Goal: Task Accomplishment & Management: Use online tool/utility

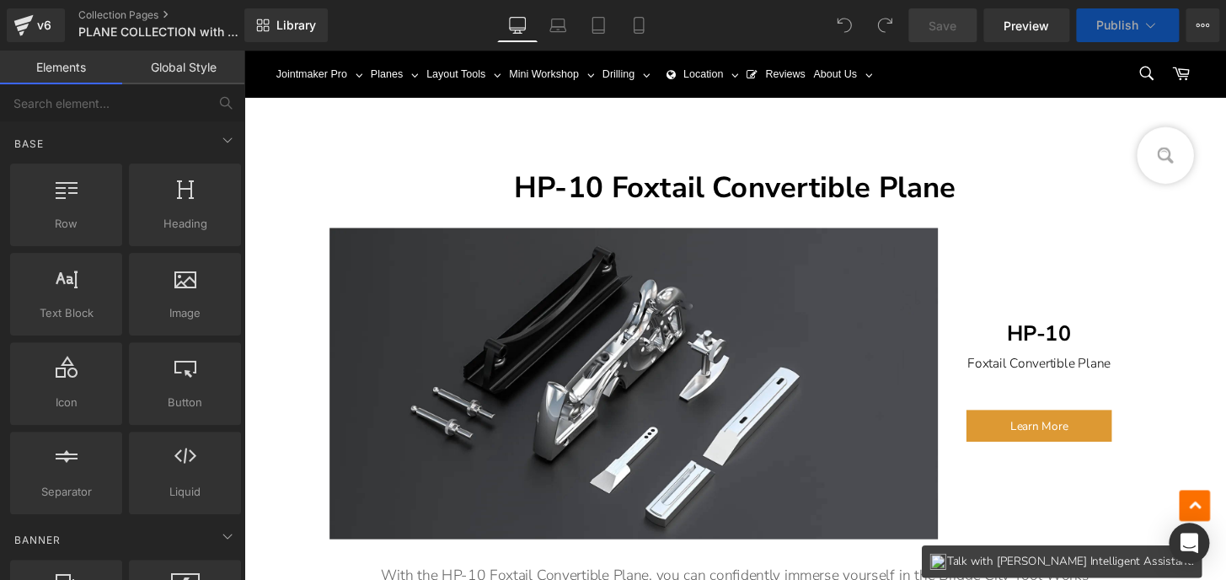
scroll to position [1609, 0]
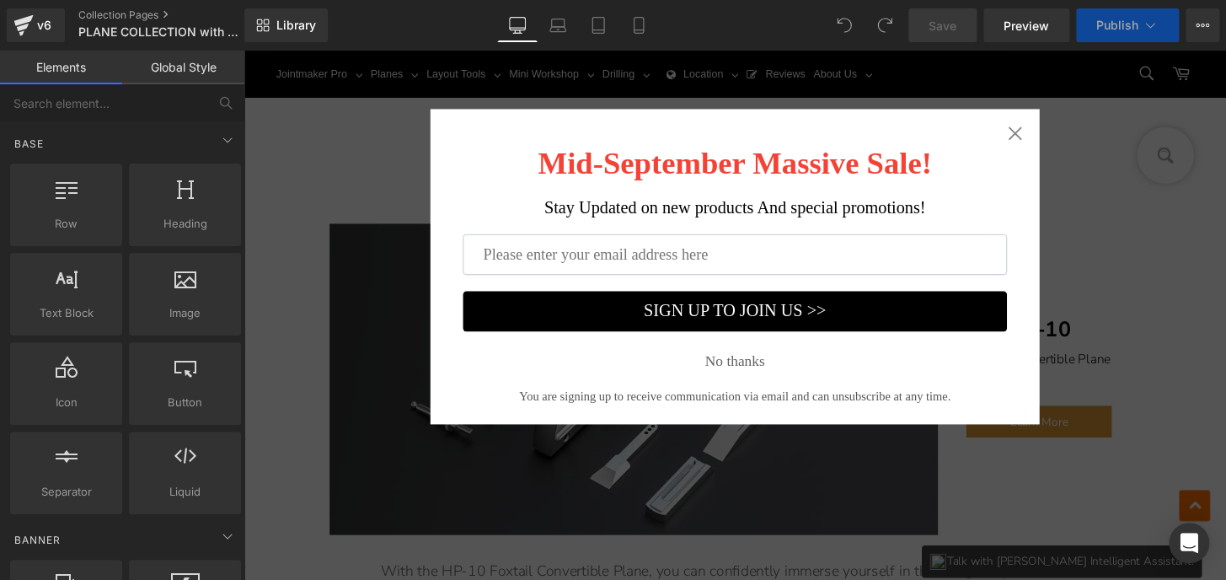
drag, startPoint x: 961, startPoint y: 267, endPoint x: 1036, endPoint y: 141, distance: 147.4
click at [1036, 141] on icon "Close widget" at bounding box center [1044, 136] width 17 height 17
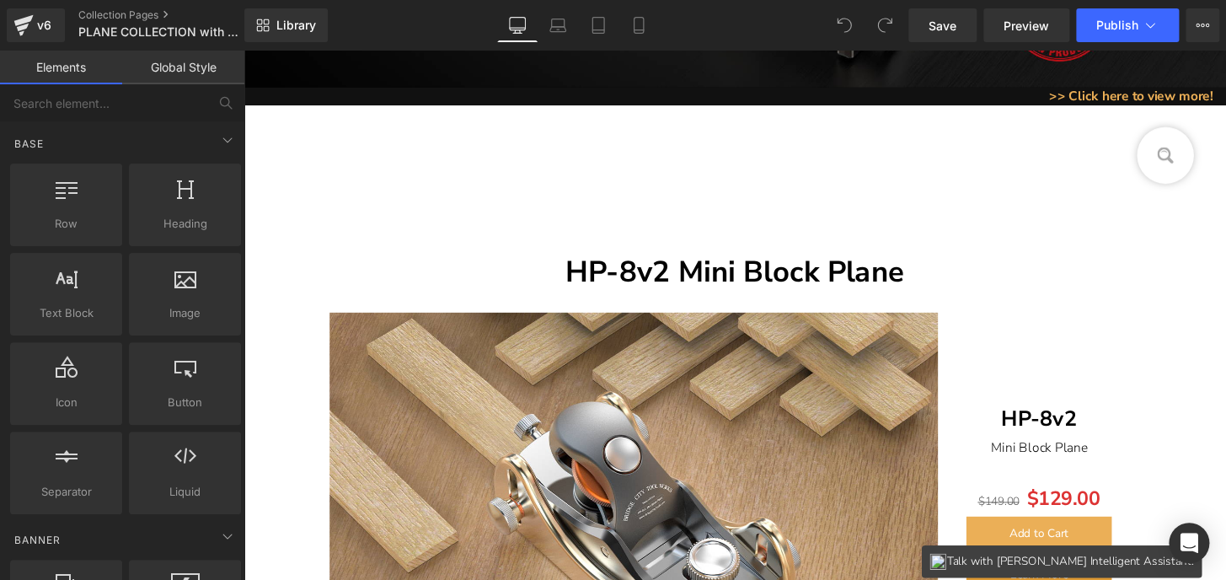
scroll to position [580, 0]
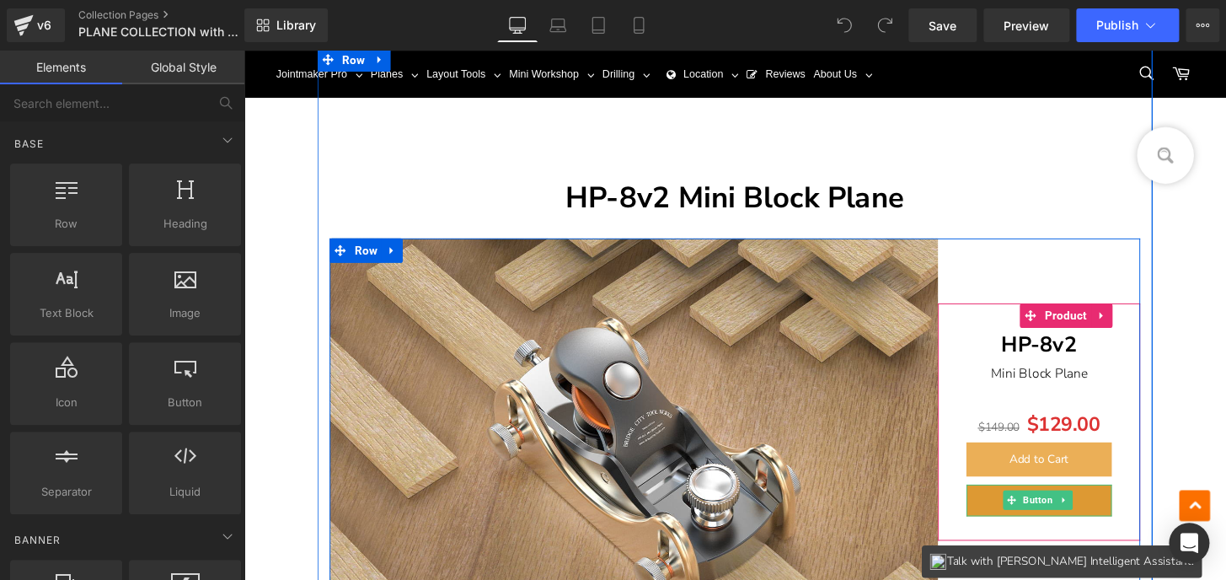
click at [1058, 512] on span "Button" at bounding box center [1067, 516] width 37 height 20
click at [1062, 514] on span "Button" at bounding box center [1067, 517] width 37 height 20
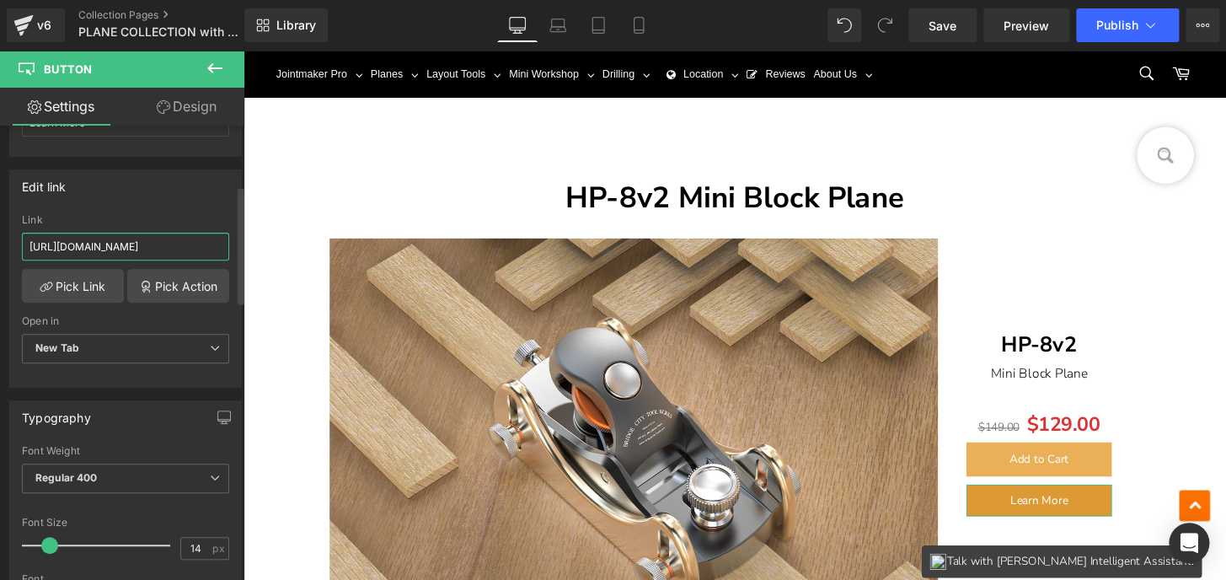
scroll to position [0, 143]
drag, startPoint x: 142, startPoint y: 246, endPoint x: 210, endPoint y: 246, distance: 67.4
click at [210, 246] on input "[URL][DOMAIN_NAME]" at bounding box center [125, 247] width 207 height 28
click at [201, 247] on input "[URL][DOMAIN_NAME]" at bounding box center [125, 247] width 207 height 28
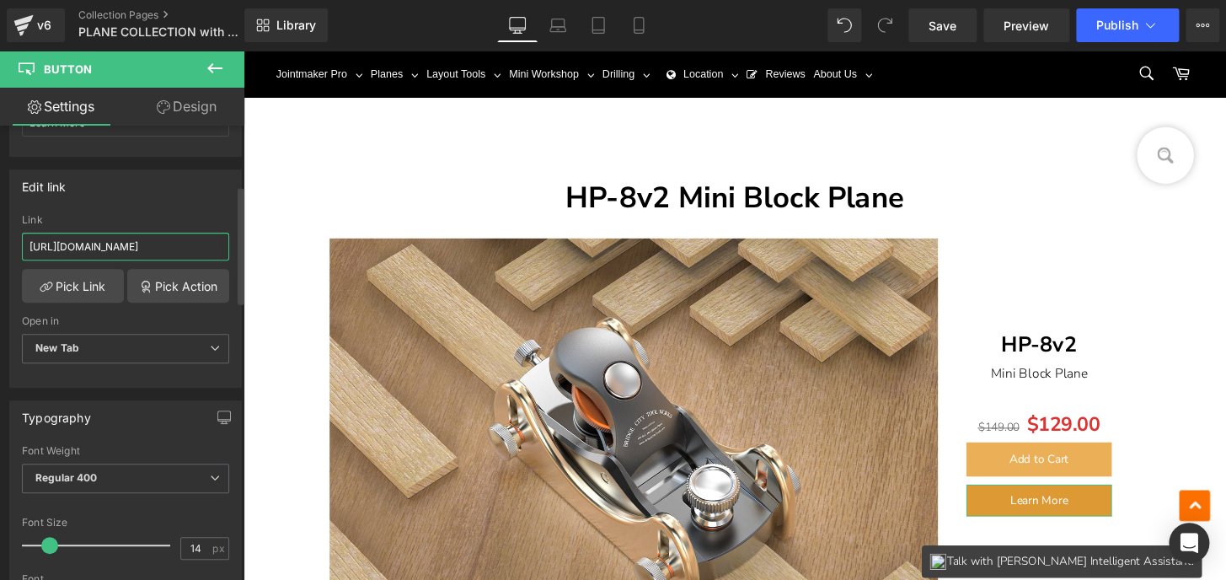
click at [201, 247] on input "[URL][DOMAIN_NAME]" at bounding box center [125, 247] width 207 height 28
click at [88, 289] on link "Pick Link" at bounding box center [73, 286] width 102 height 34
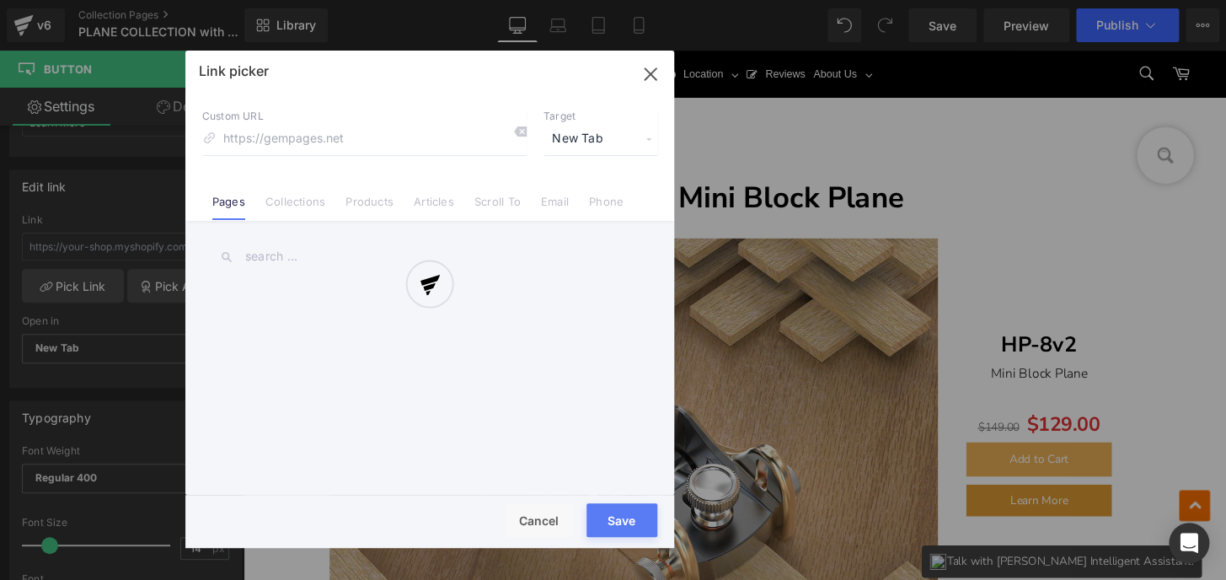
click at [363, 203] on div at bounding box center [429, 299] width 489 height 497
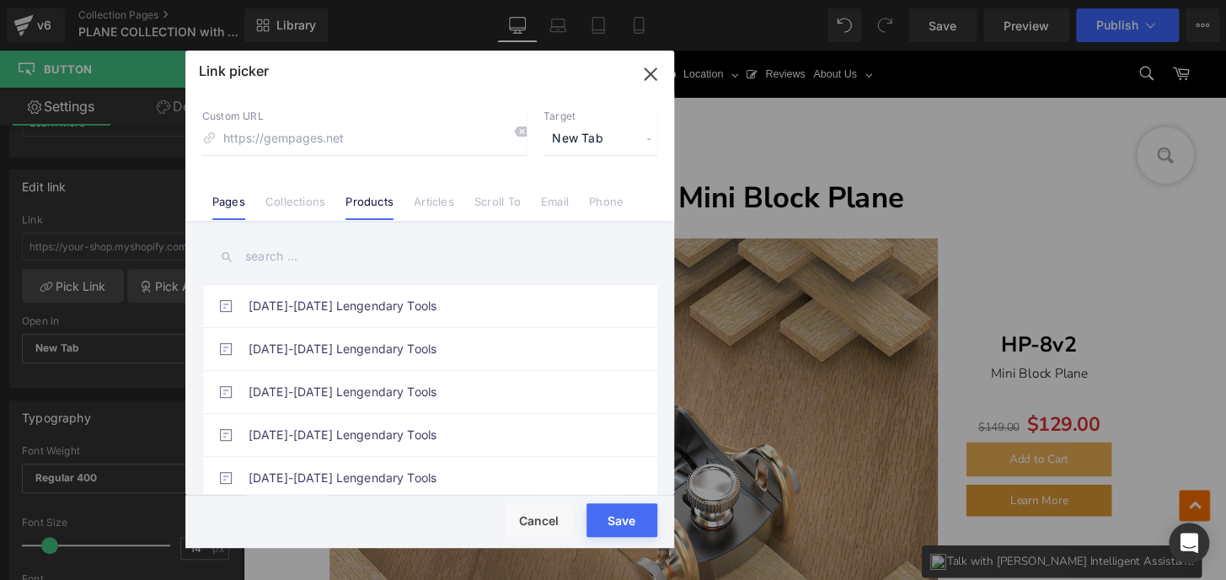
click at [361, 201] on link "Products" at bounding box center [369, 207] width 48 height 25
click at [260, 260] on input "text" at bounding box center [429, 257] width 455 height 38
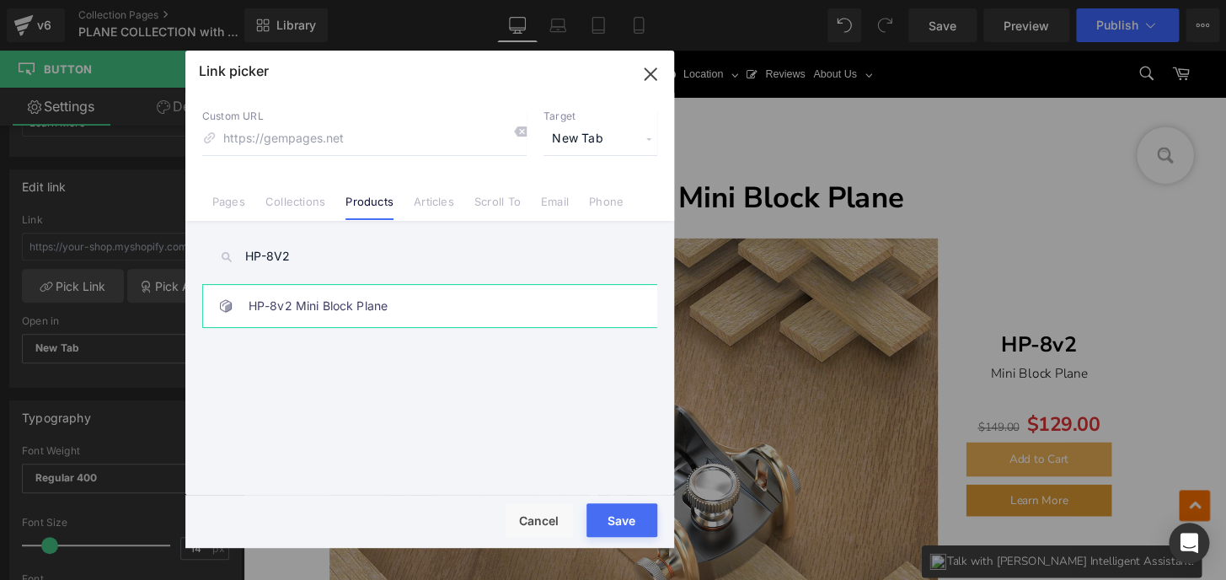
type input "HP-8V2"
click at [343, 306] on link "HP-8v2 Mini Block Plane" at bounding box center [434, 306] width 371 height 42
click at [618, 523] on button "Save" at bounding box center [621, 520] width 71 height 34
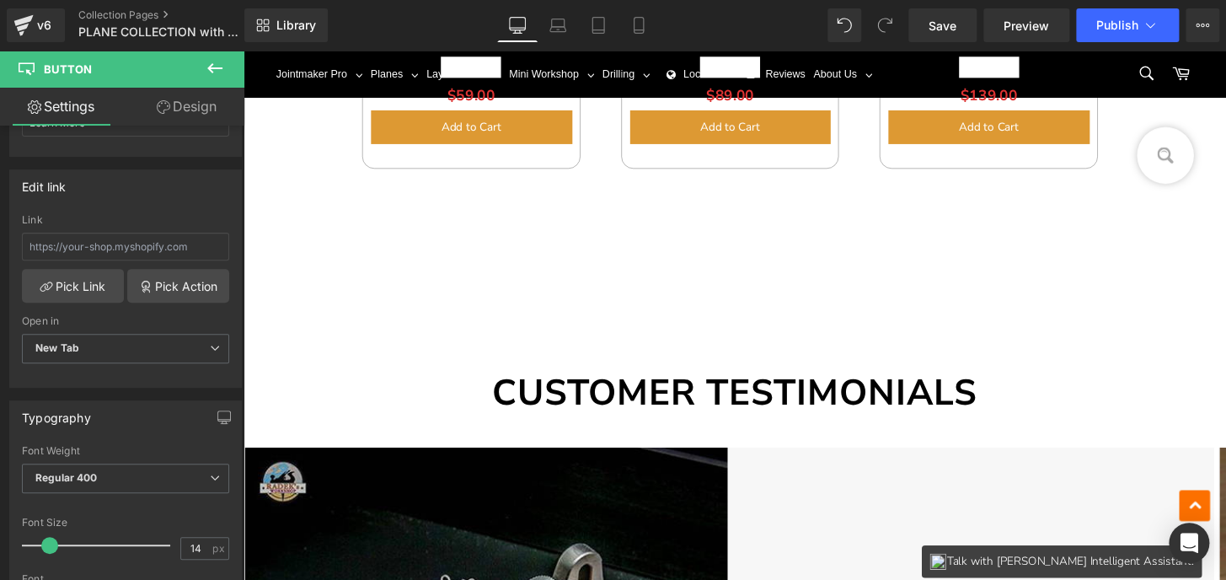
scroll to position [10345, 0]
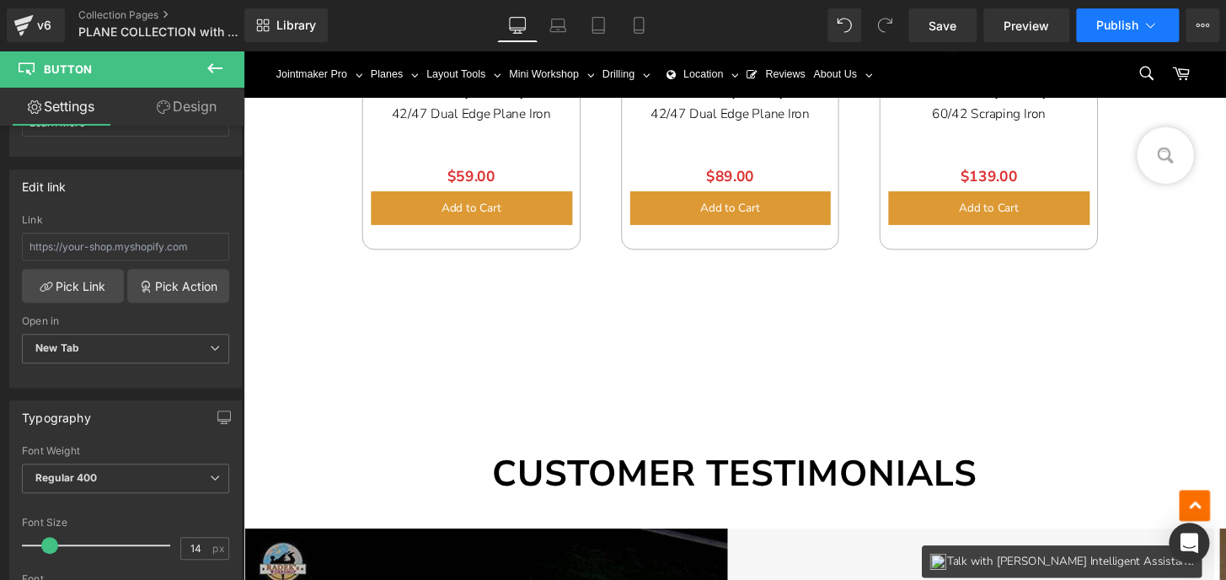
click at [1116, 25] on span "Publish" at bounding box center [1117, 25] width 42 height 13
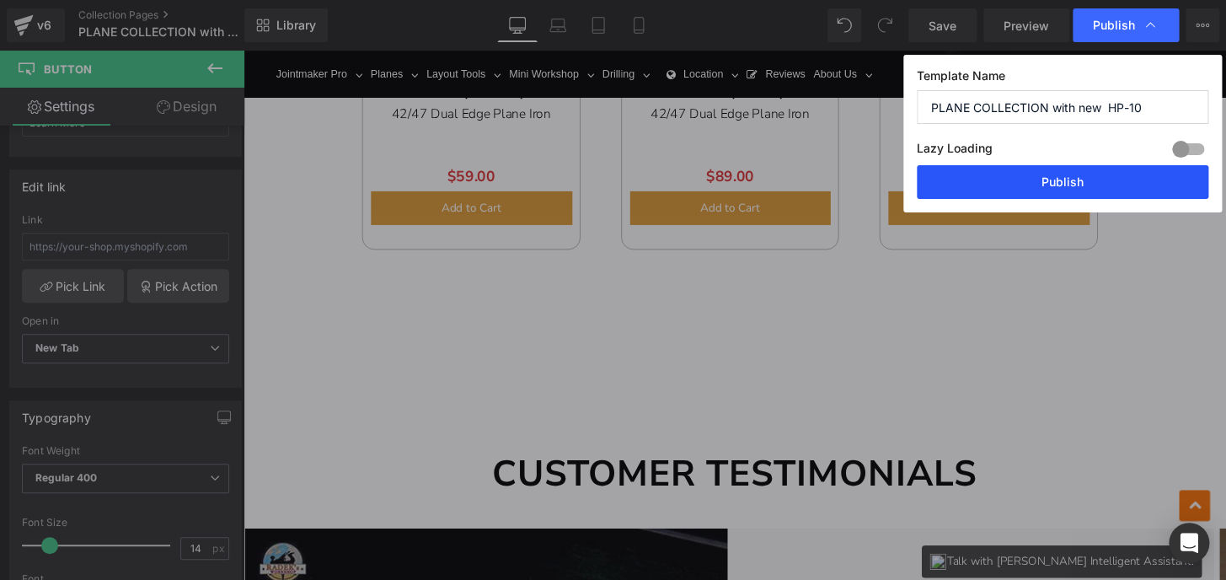
drag, startPoint x: 1070, startPoint y: 185, endPoint x: 939, endPoint y: 0, distance: 226.6
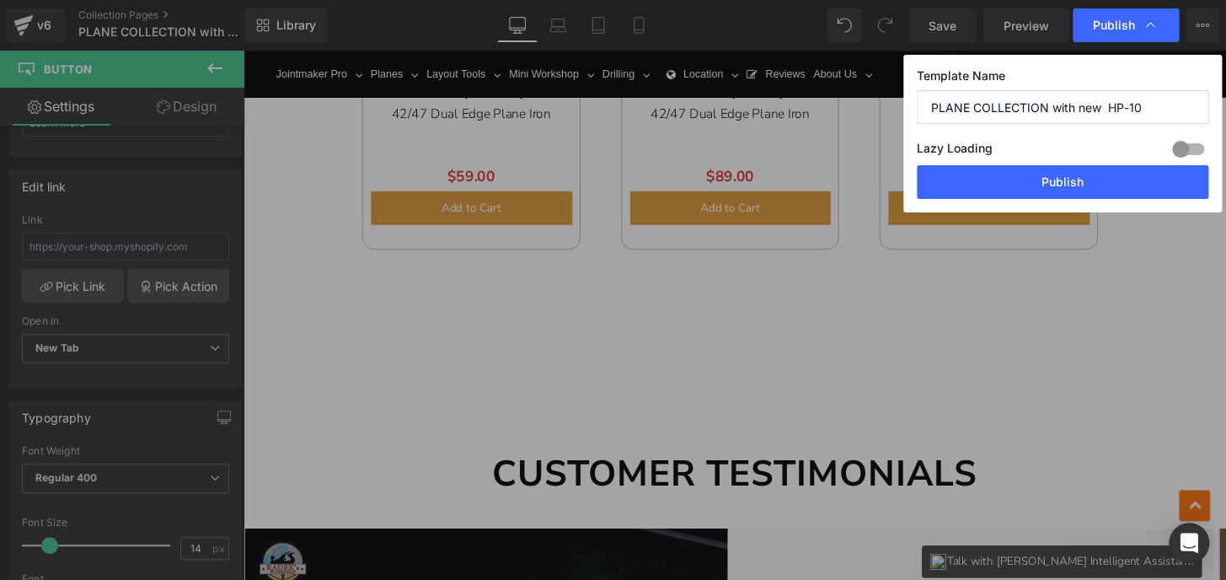
click at [1070, 185] on button "Publish" at bounding box center [1063, 182] width 292 height 34
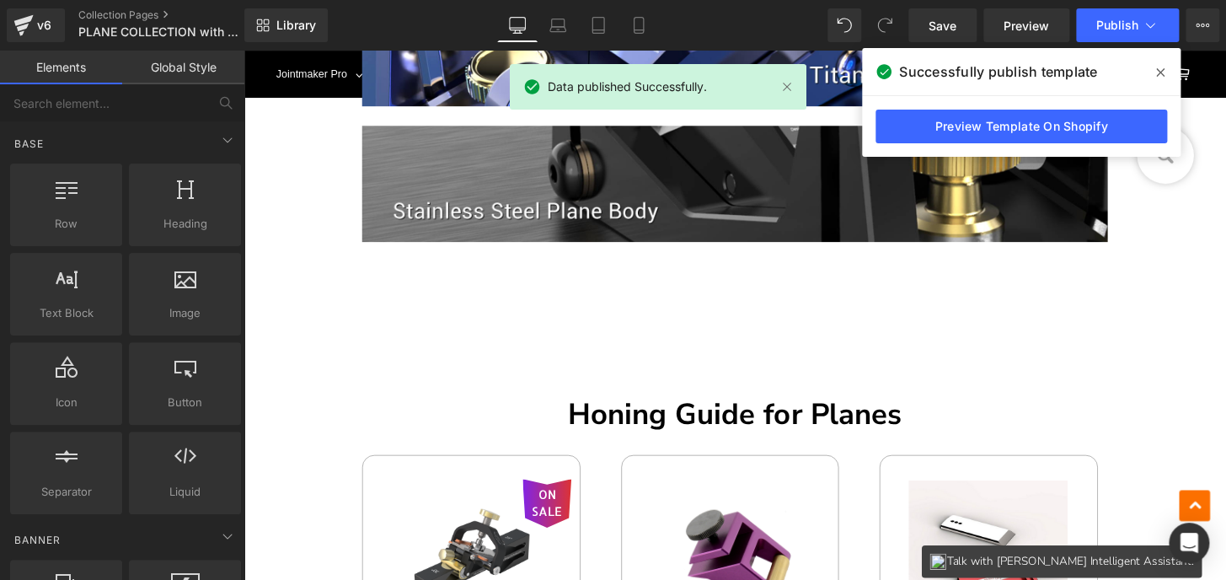
scroll to position [10115, 0]
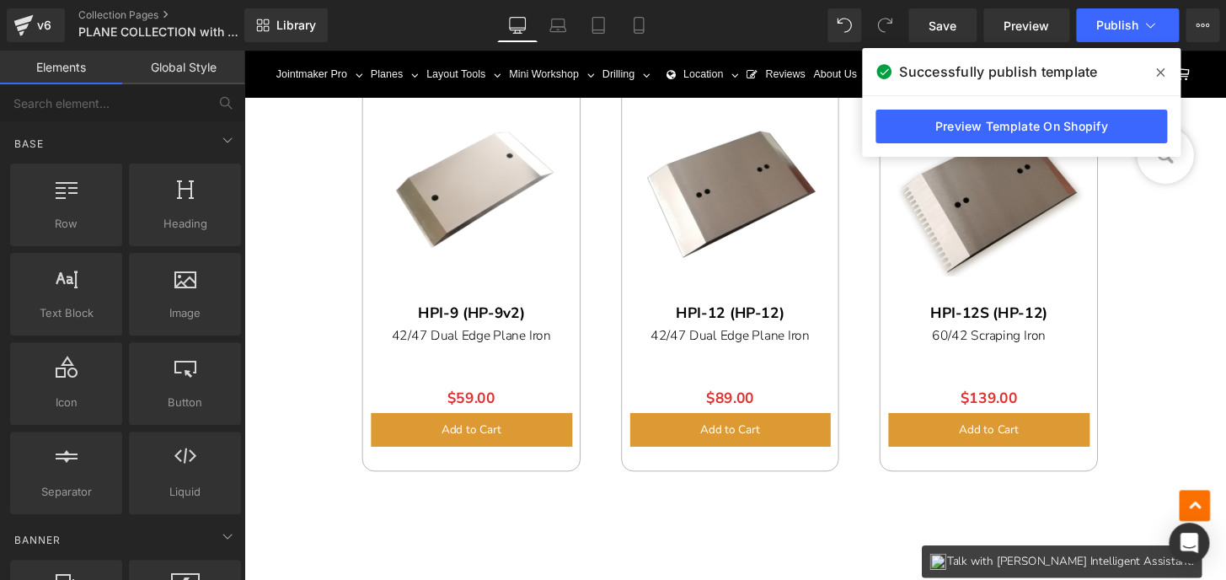
click at [1162, 75] on icon at bounding box center [1160, 72] width 8 height 8
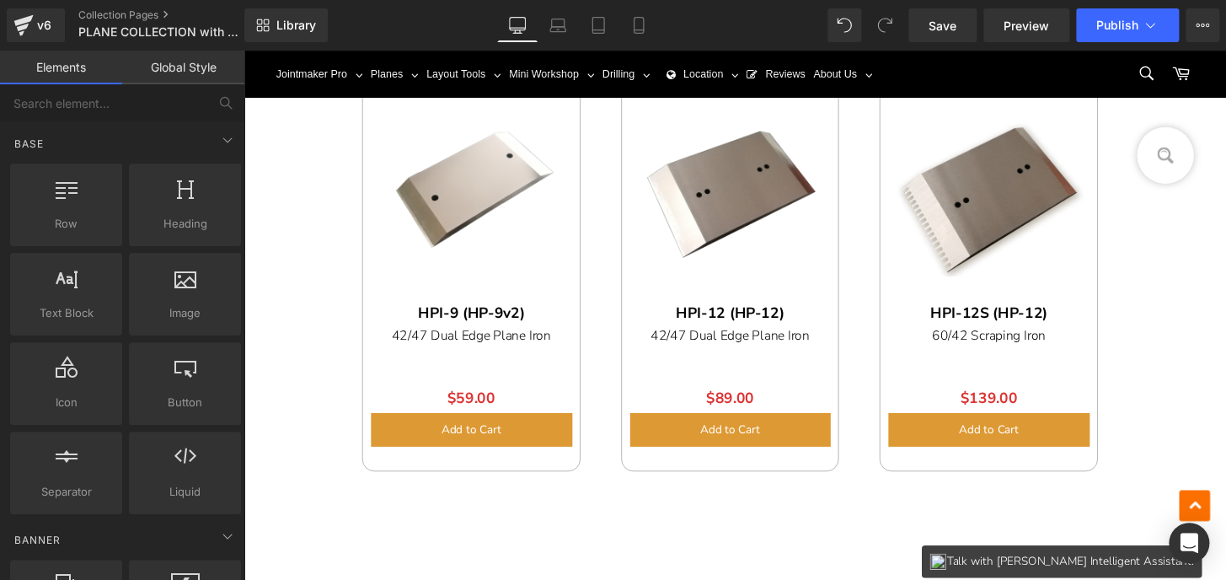
drag, startPoint x: 1179, startPoint y: 324, endPoint x: 1175, endPoint y: 352, distance: 29.0
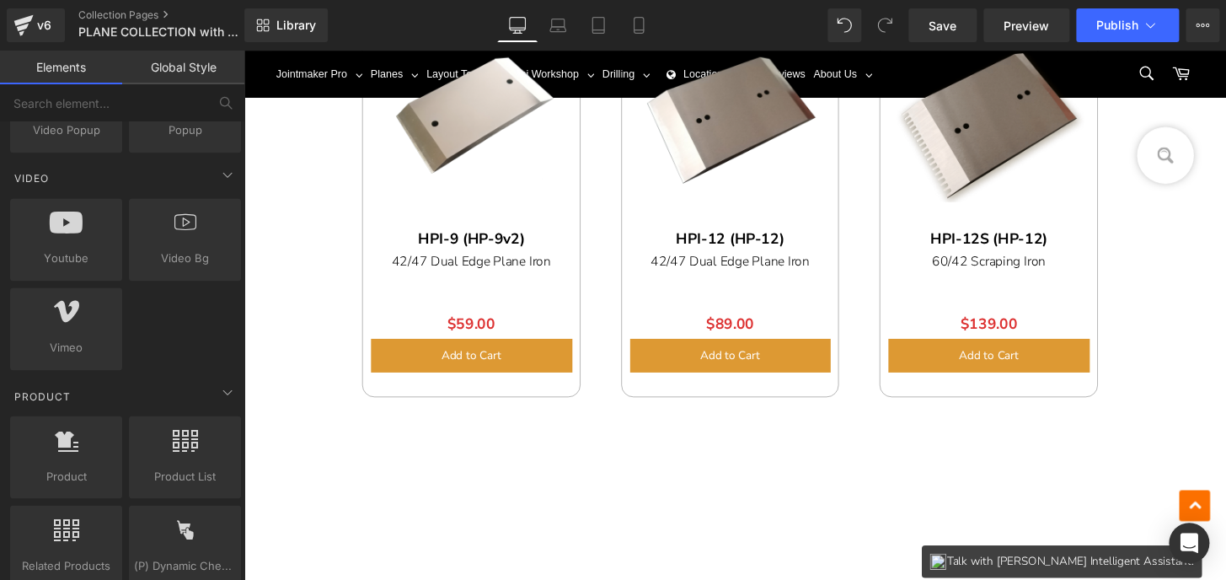
scroll to position [1225, 0]
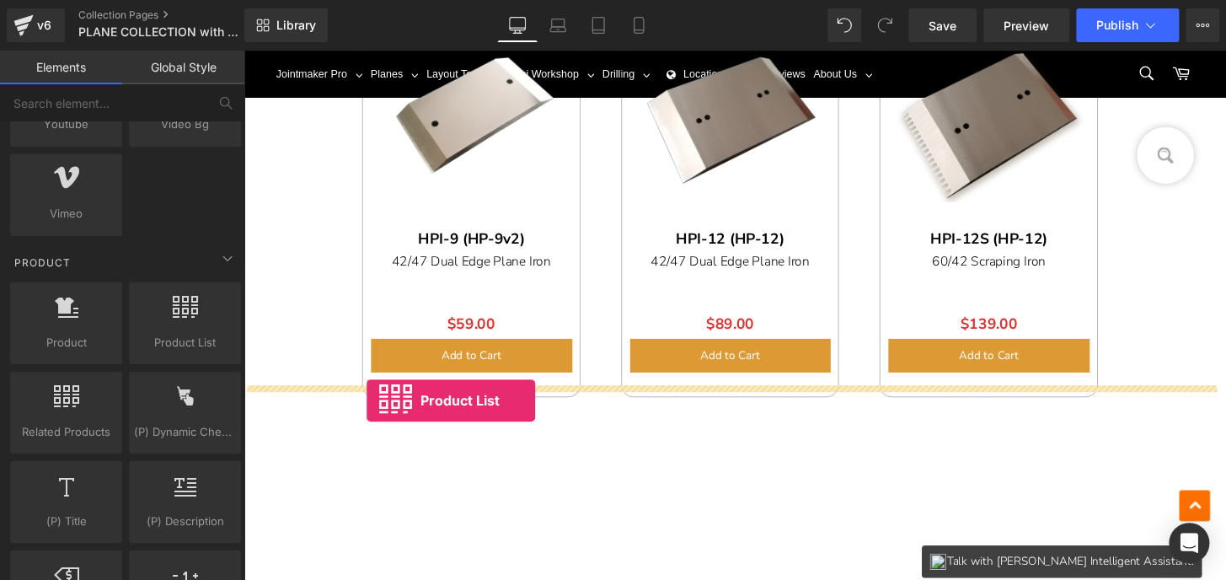
drag, startPoint x: 403, startPoint y: 377, endPoint x: 372, endPoint y: 414, distance: 48.4
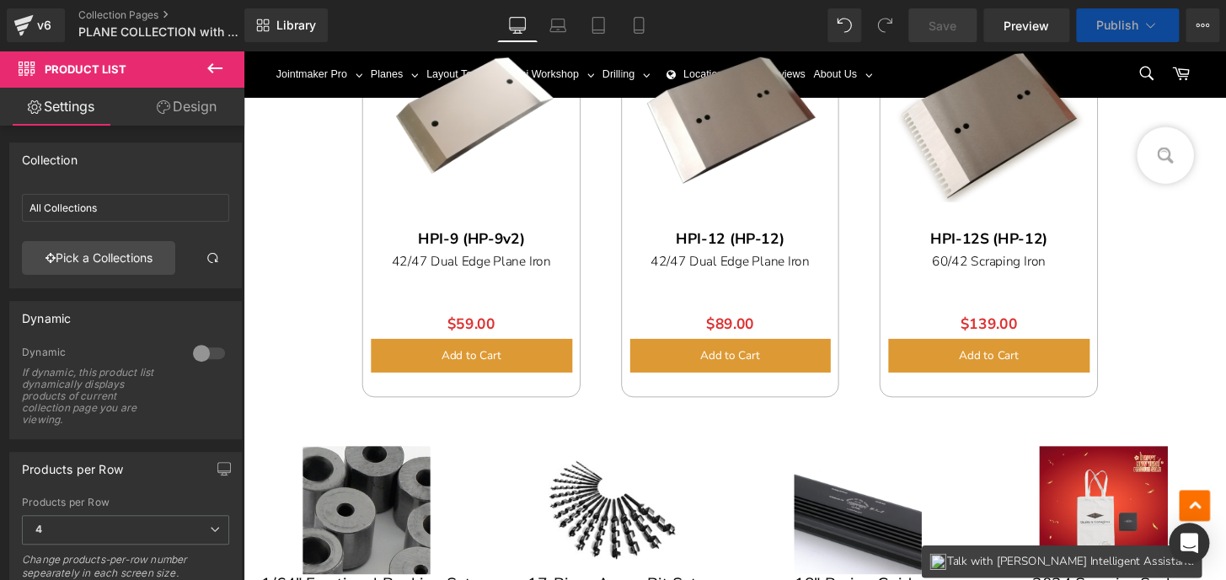
scroll to position [10499, 0]
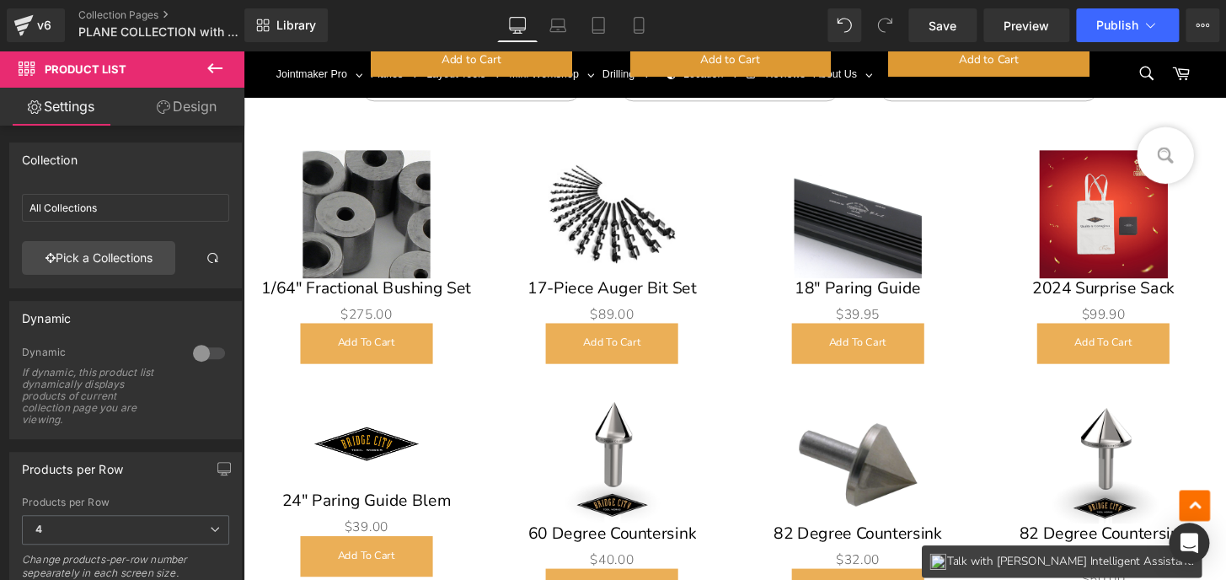
click at [337, 287] on img at bounding box center [371, 220] width 133 height 133
click at [386, 231] on span "(P) Image" at bounding box center [370, 221] width 51 height 20
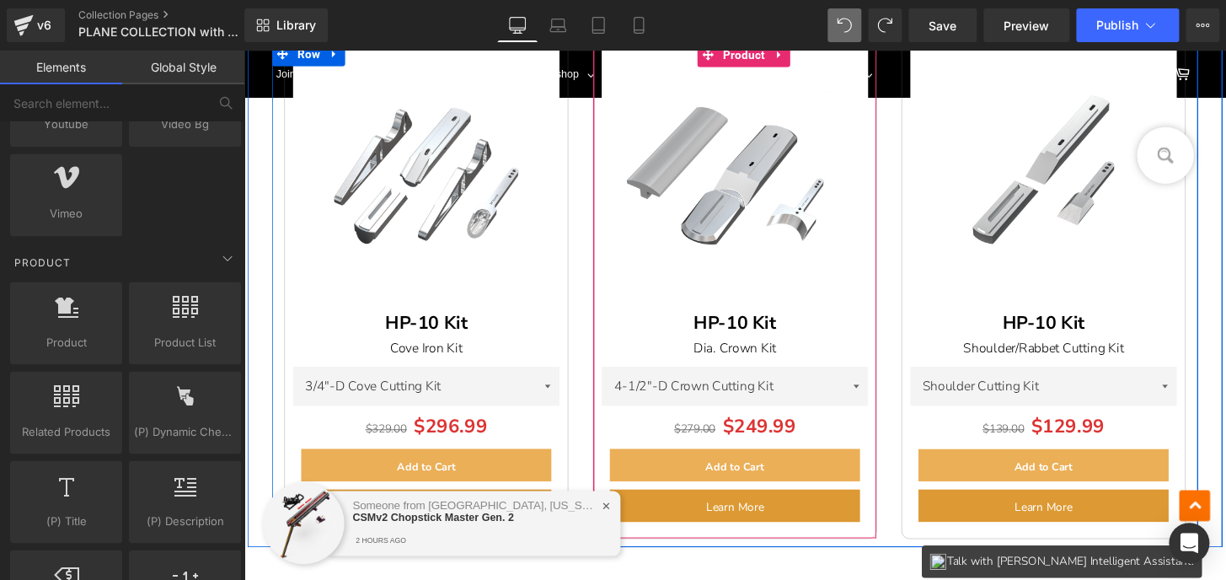
scroll to position [2455, 0]
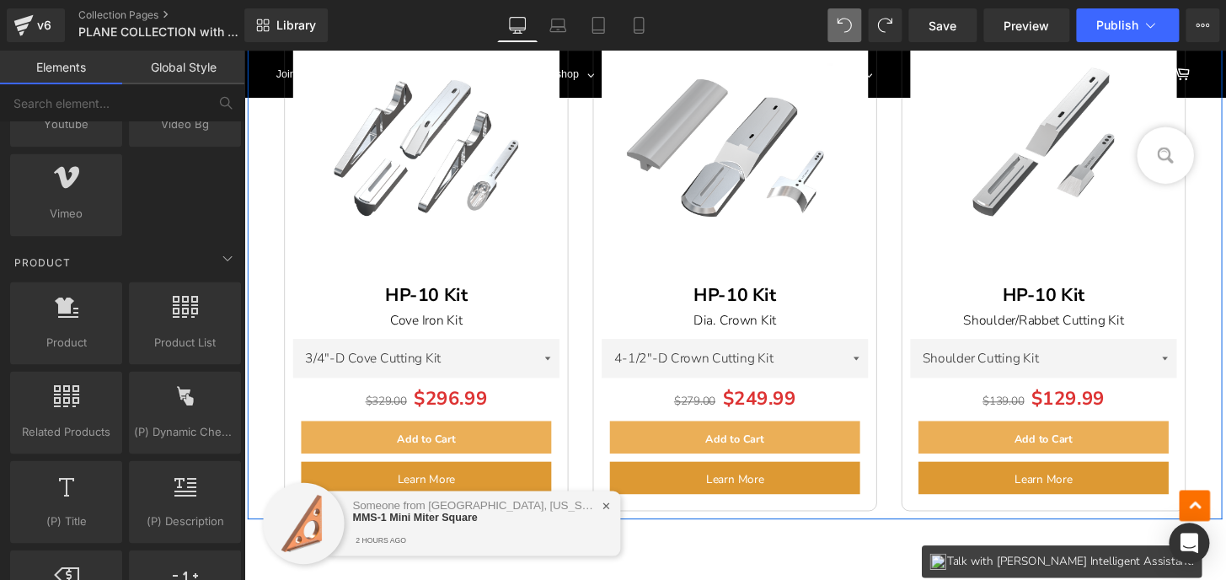
drag, startPoint x: 257, startPoint y: 268, endPoint x: 260, endPoint y: 258, distance: 10.4
click at [257, 268] on div "(P) Image HP-10 Kit Text Block Cove Iron Kit Text Block 3/4"-D Cove Cutting Kit…" at bounding box center [753, 274] width 1011 height 523
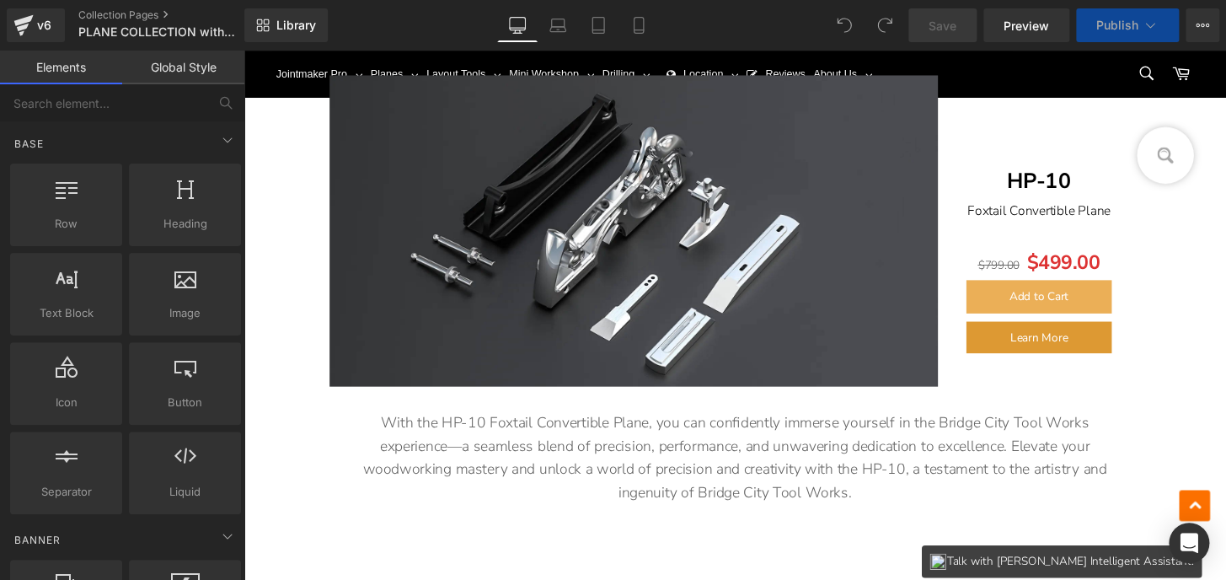
scroll to position [2225, 0]
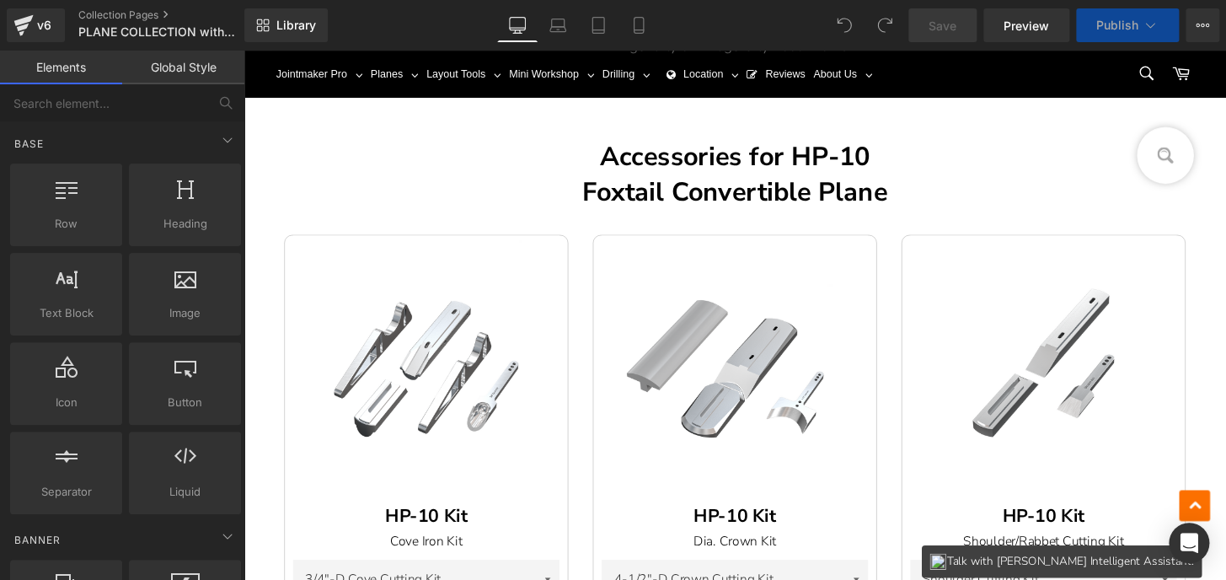
click at [715, 217] on h1 "Foxtail Convertible Plane" at bounding box center [754, 197] width 1020 height 37
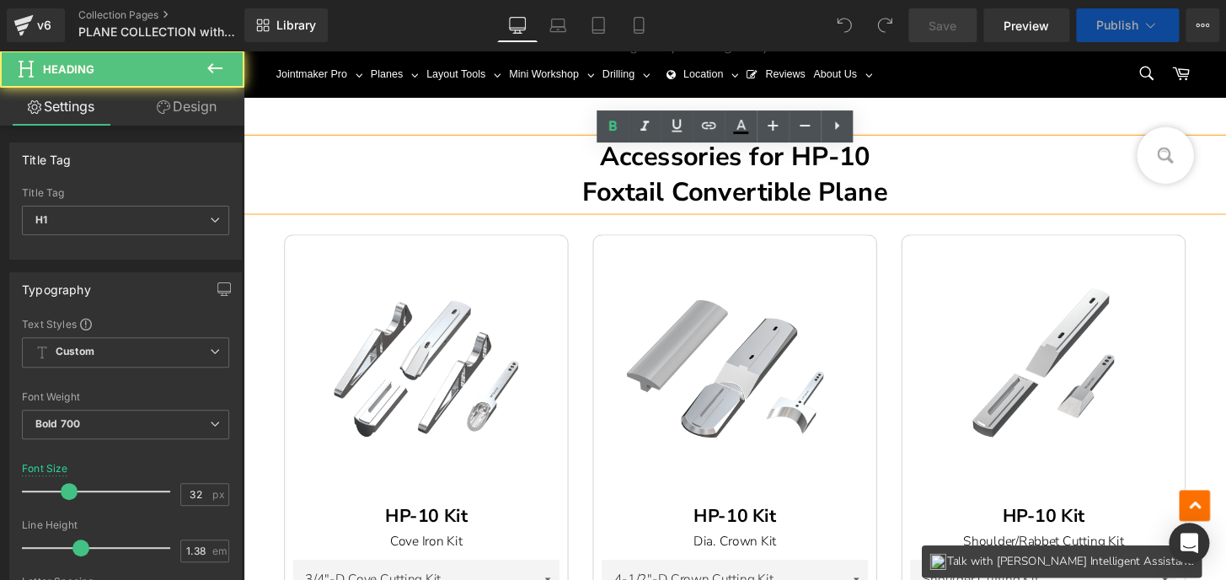
click at [743, 298] on img at bounding box center [753, 381] width 276 height 276
click at [757, 330] on img at bounding box center [753, 381] width 276 height 276
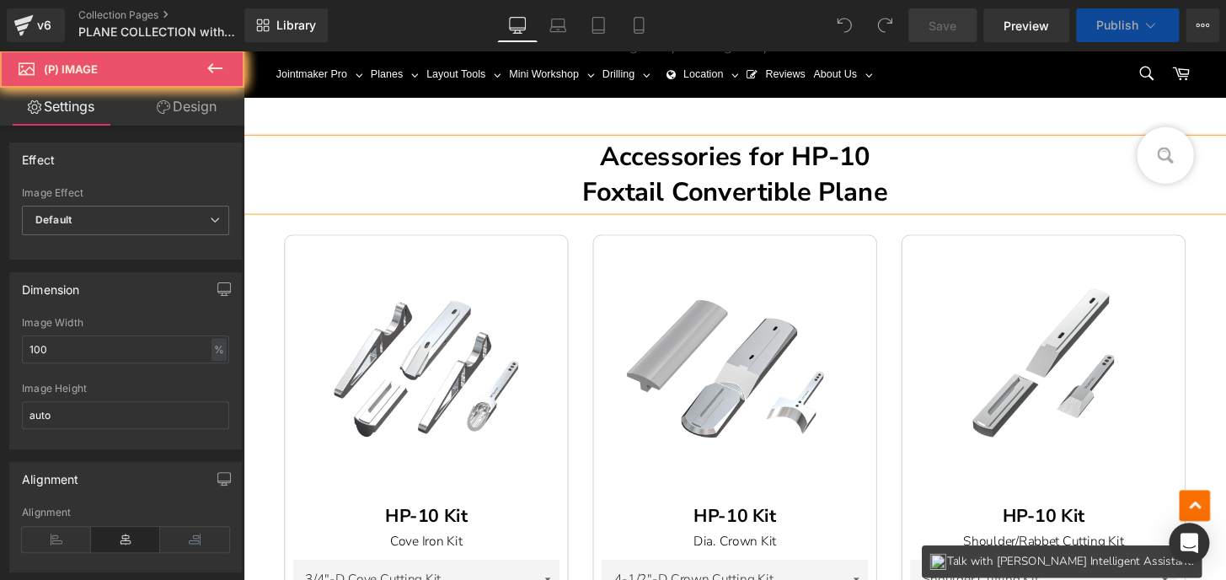
click at [790, 392] on div "(P) Image HP-10 Kit Text Block Cove Iron Kit Text Block 3/4"-D Cove Cutting Kit…" at bounding box center [753, 491] width 1011 height 549
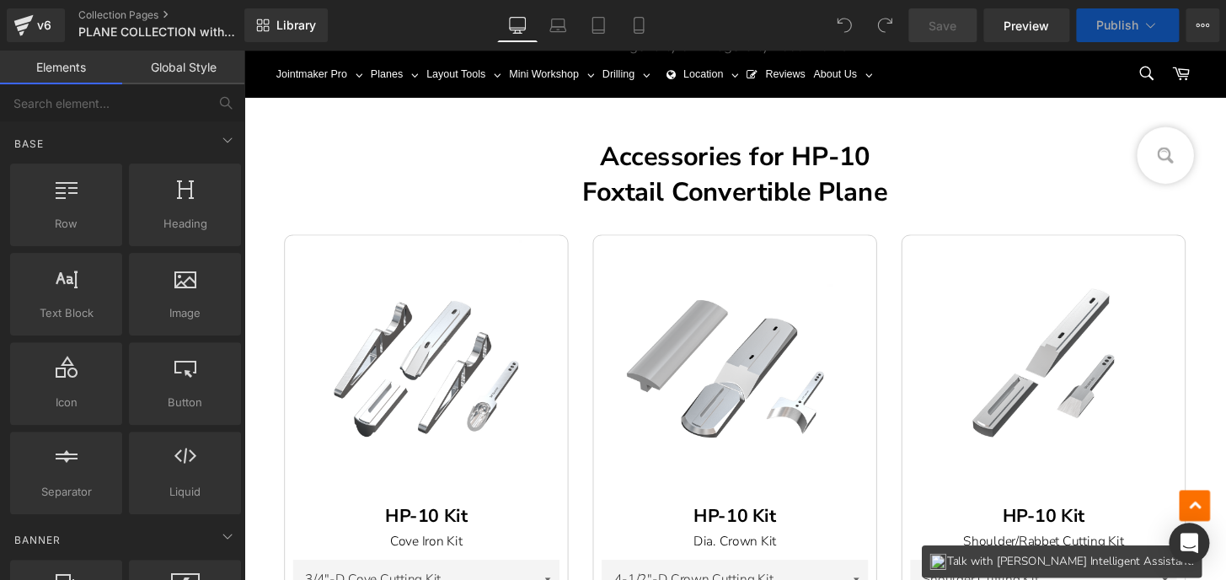
scroll to position [2073, 0]
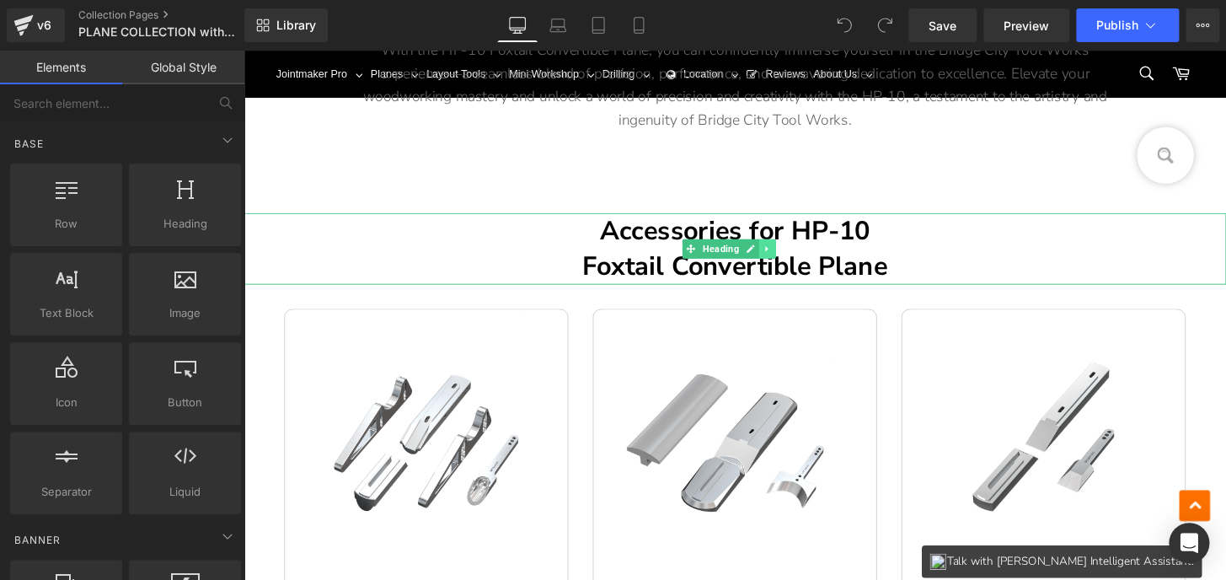
click at [785, 260] on icon at bounding box center [786, 257] width 3 height 6
click at [791, 261] on icon at bounding box center [795, 256] width 9 height 9
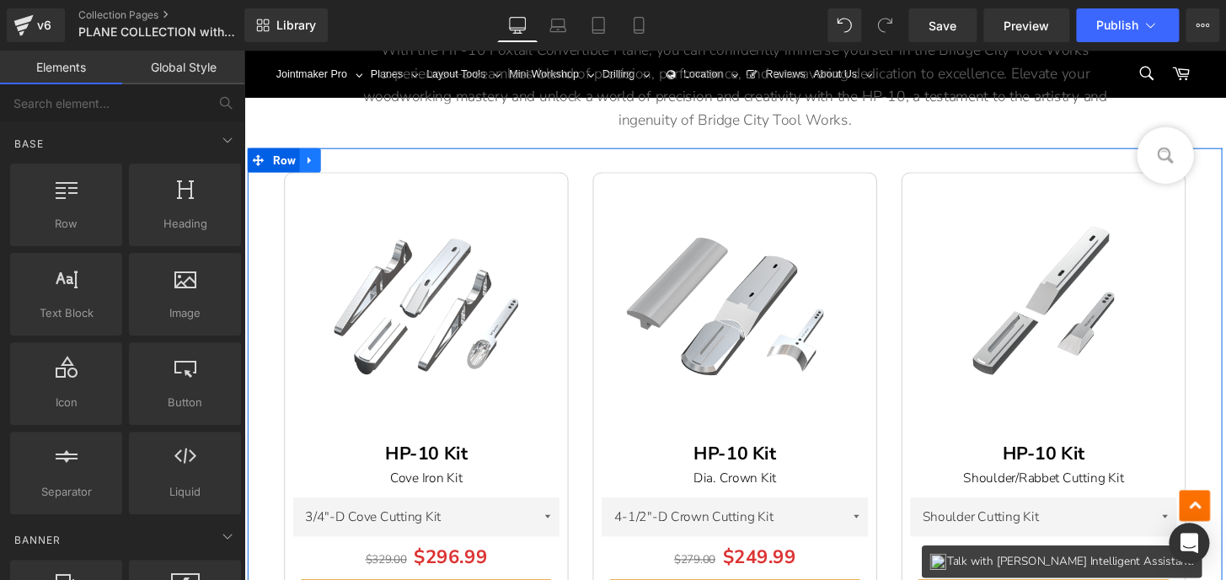
click at [309, 171] on icon at bounding box center [313, 164] width 12 height 13
click at [352, 170] on icon at bounding box center [357, 164] width 12 height 12
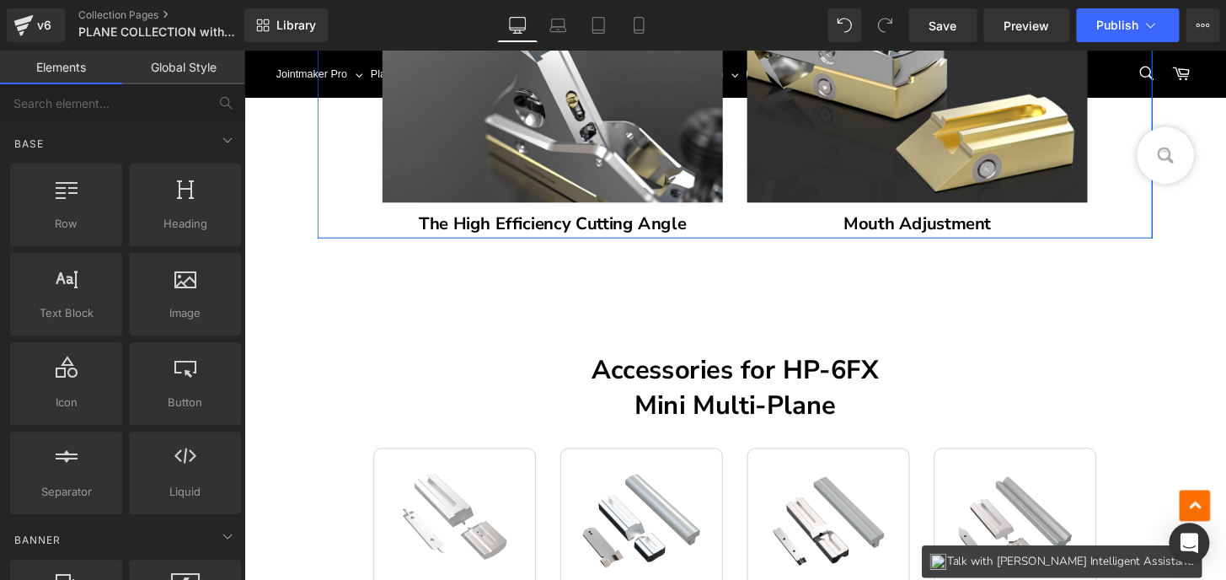
scroll to position [3911, 0]
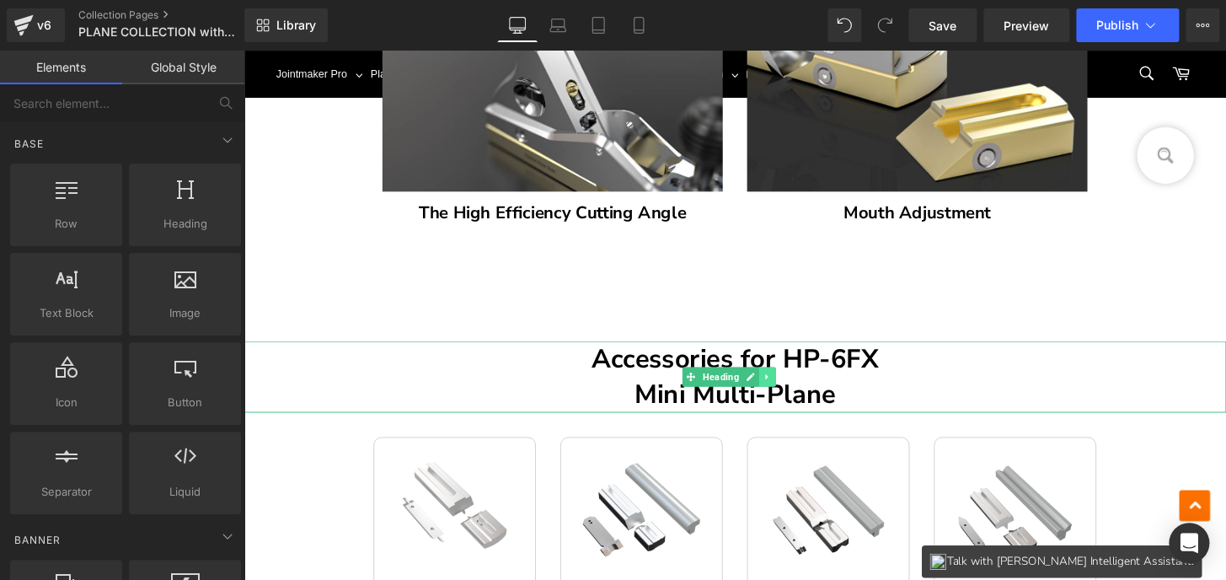
click at [785, 390] on icon at bounding box center [786, 390] width 3 height 6
click at [791, 390] on icon at bounding box center [795, 389] width 9 height 10
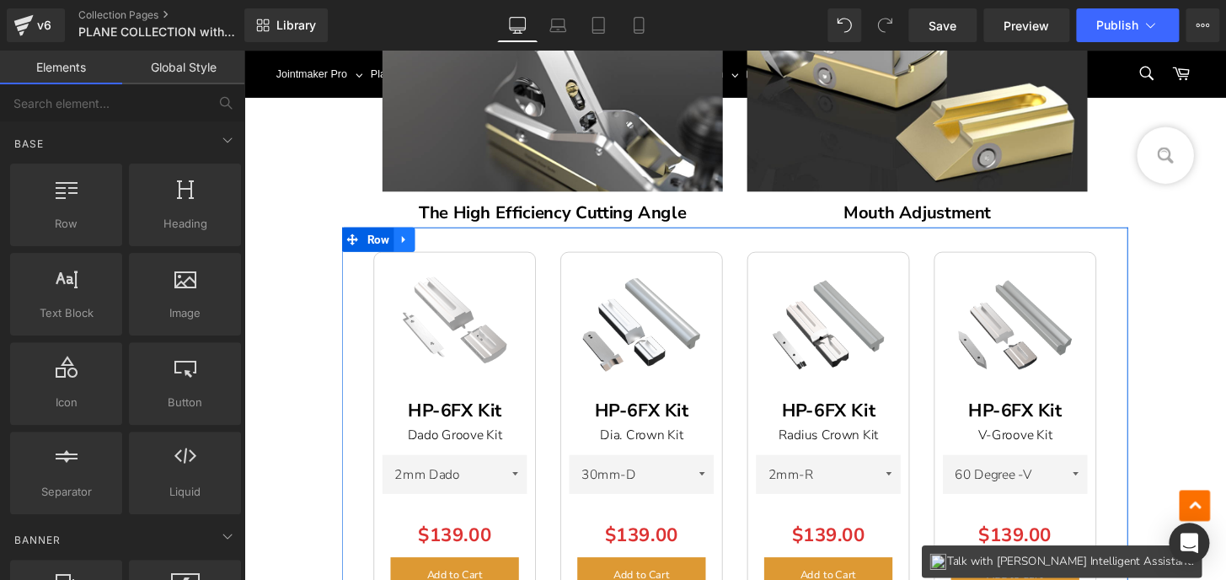
drag, startPoint x: 408, startPoint y: 244, endPoint x: 440, endPoint y: 256, distance: 34.4
click at [409, 244] on icon at bounding box center [410, 246] width 12 height 13
click at [449, 248] on icon at bounding box center [454, 247] width 12 height 12
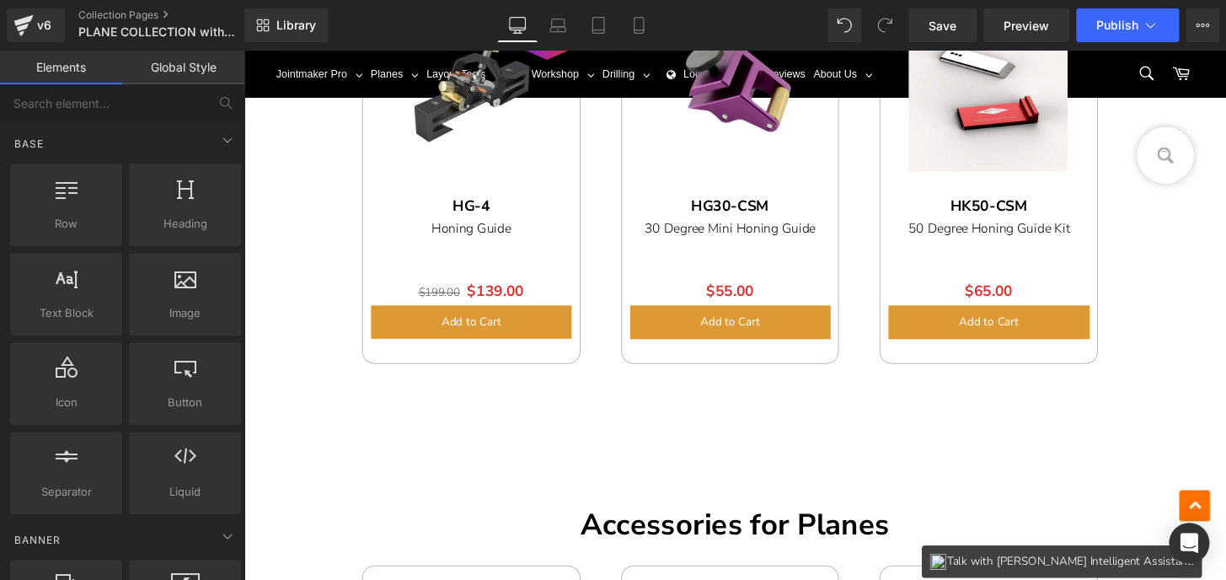
scroll to position [8584, 0]
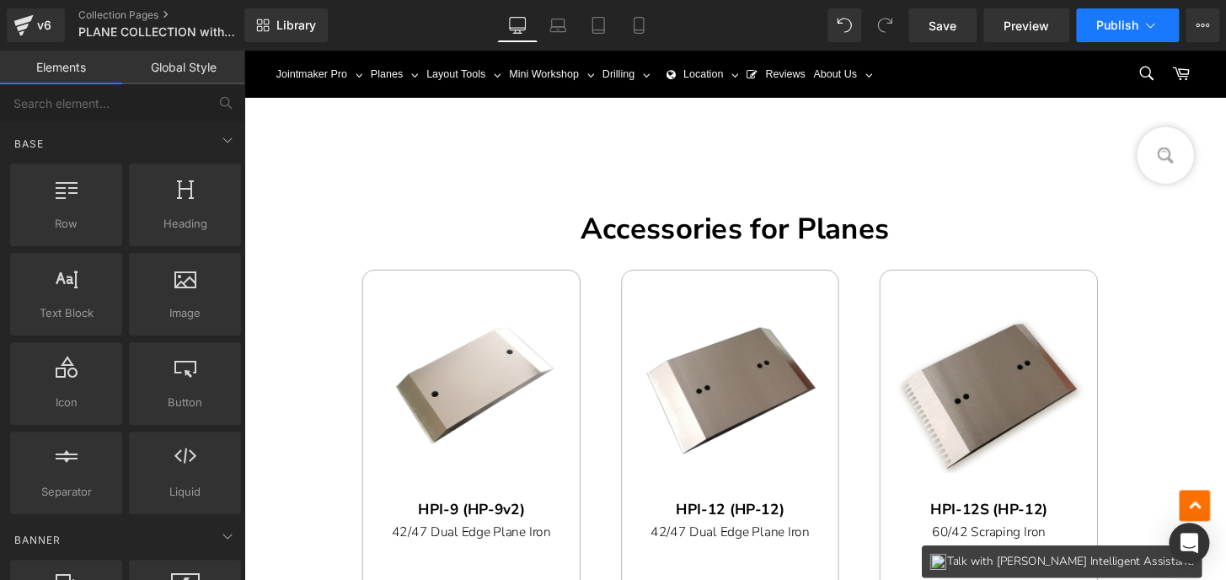
click at [1133, 24] on span "Publish" at bounding box center [1117, 25] width 42 height 13
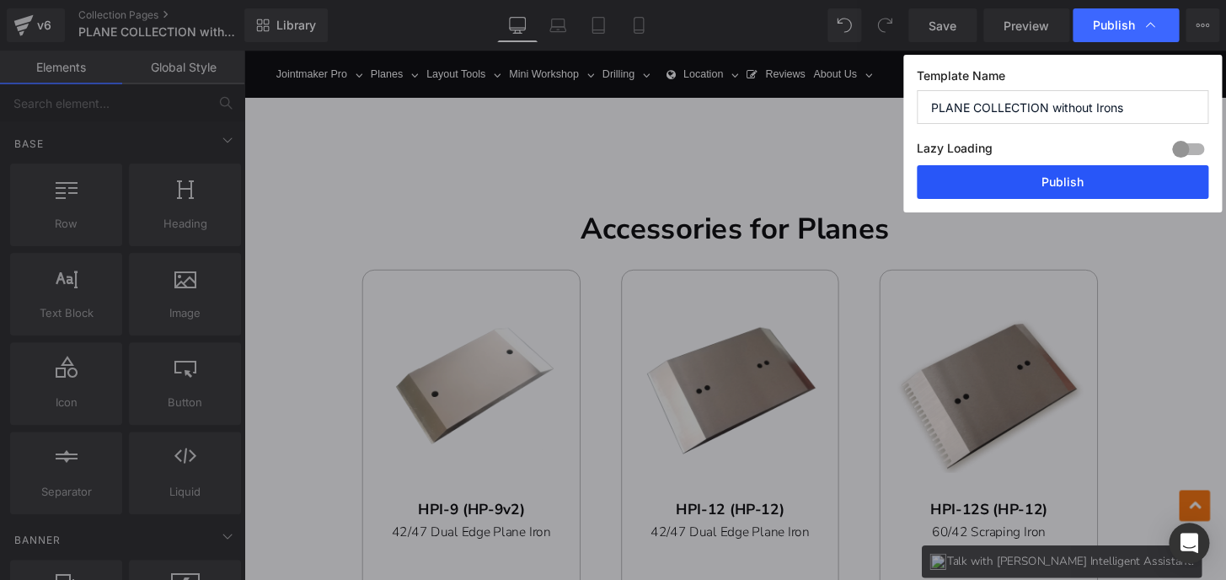
drag, startPoint x: 1092, startPoint y: 185, endPoint x: 841, endPoint y: 209, distance: 252.2
click at [1092, 185] on button "Publish" at bounding box center [1063, 182] width 292 height 34
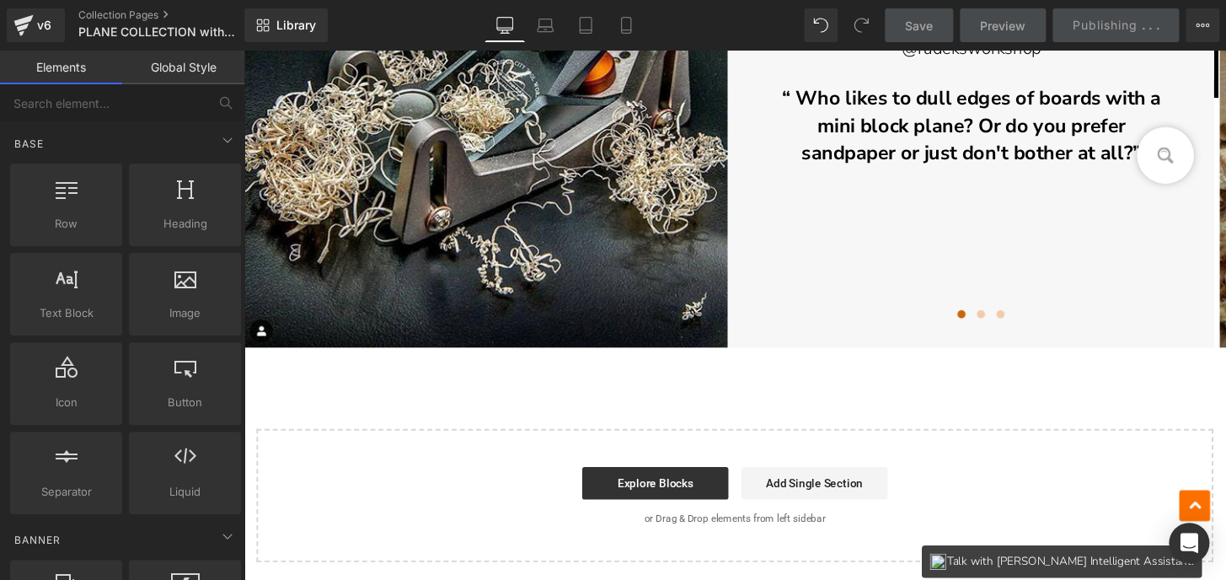
scroll to position [9963, 0]
